Goal: Use online tool/utility: Utilize a website feature to perform a specific function

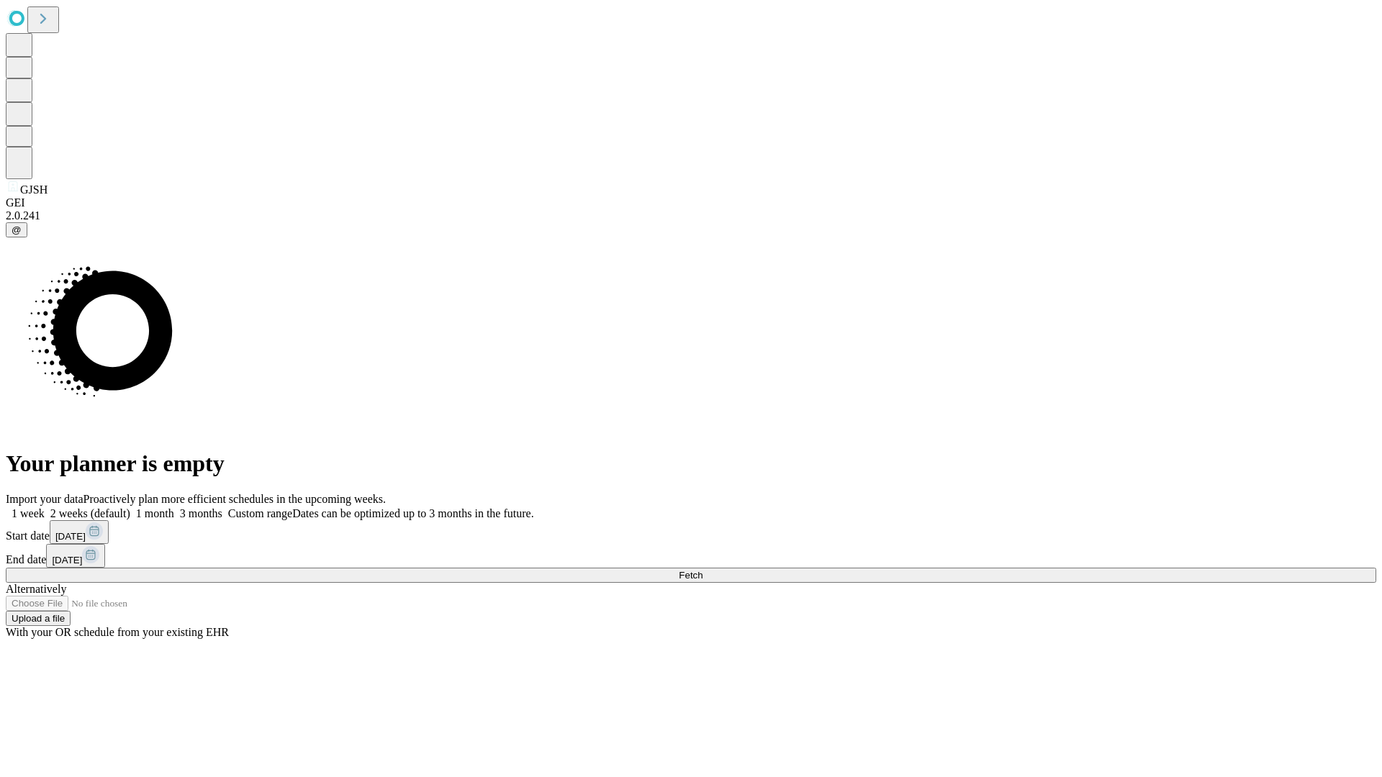
click at [702, 570] on span "Fetch" at bounding box center [691, 575] width 24 height 11
